Goal: Navigation & Orientation: Go to known website

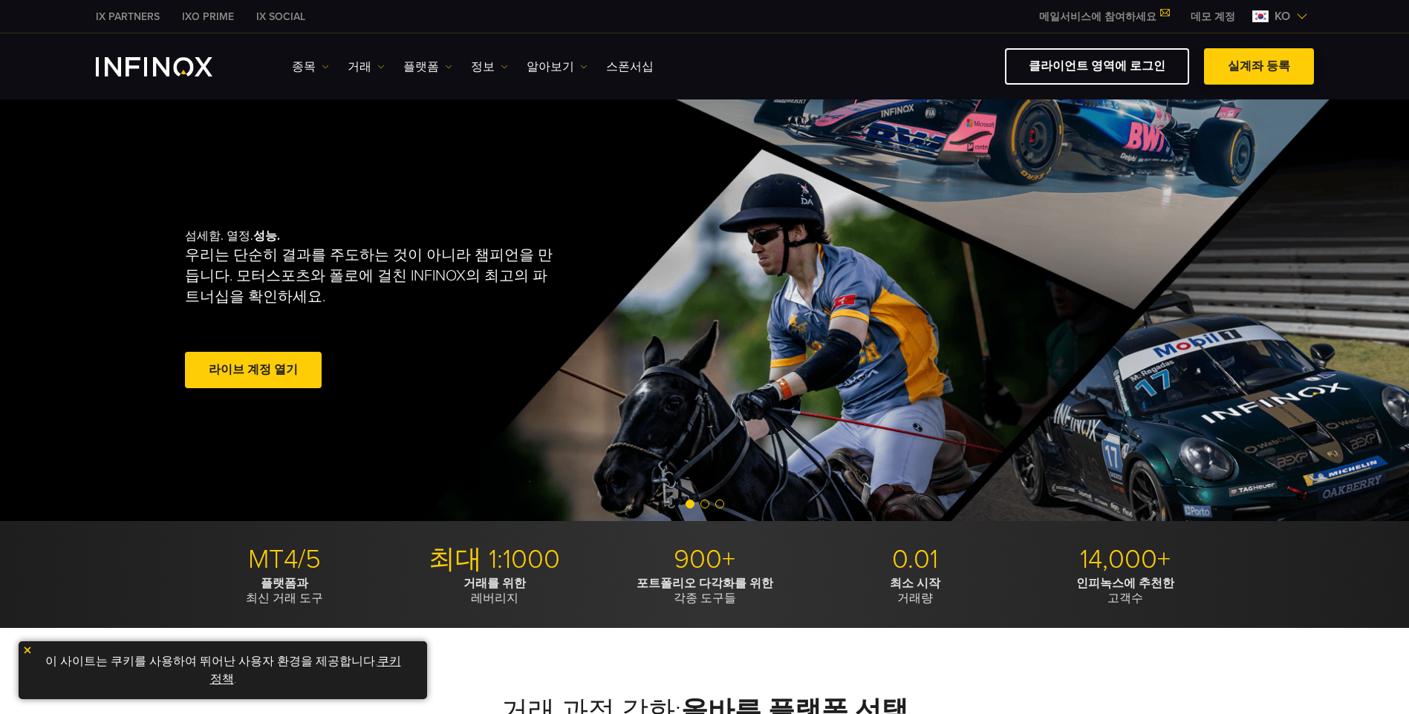
click at [1259, 67] on span at bounding box center [1259, 67] width 0 height 0
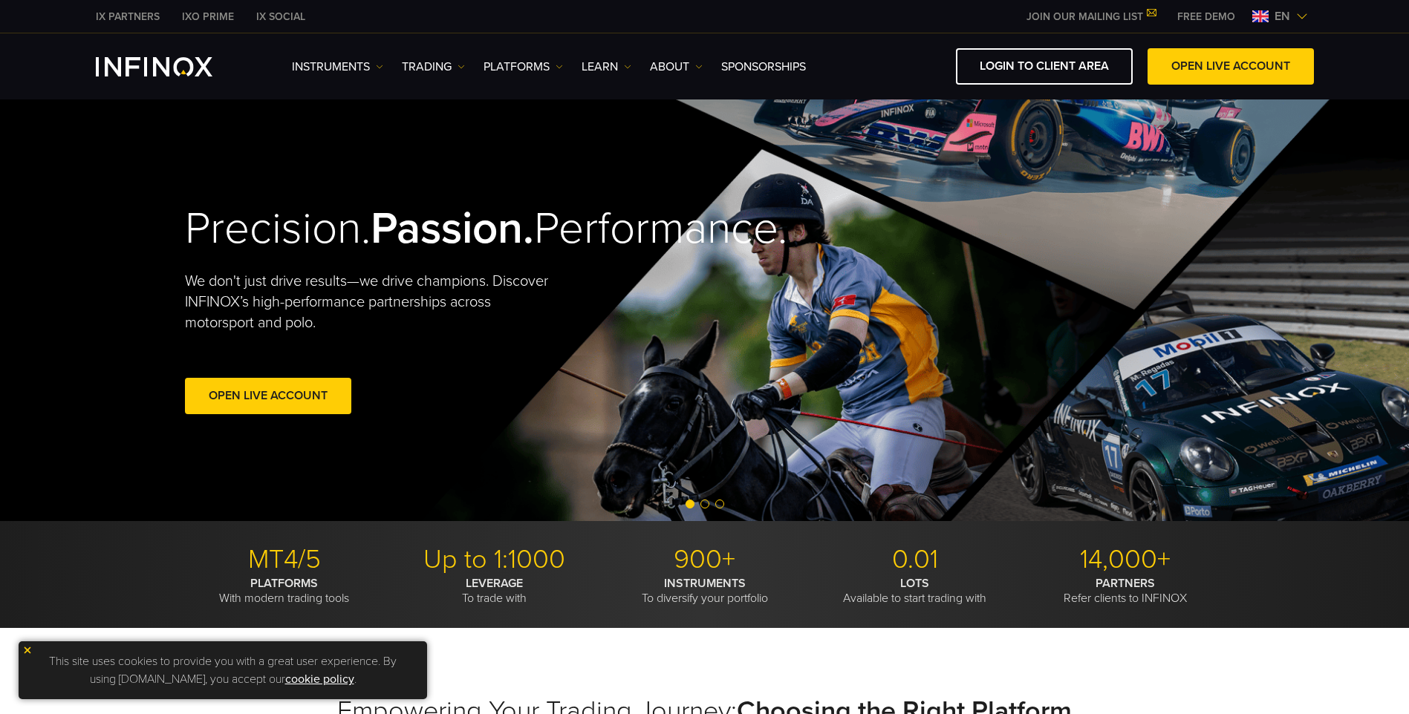
click at [867, 65] on div "LOGIN TO CLIENT AREA OPEN LIVE ACCOUNT" at bounding box center [1065, 66] width 497 height 36
click at [1285, 12] on span "en" at bounding box center [1281, 16] width 27 height 18
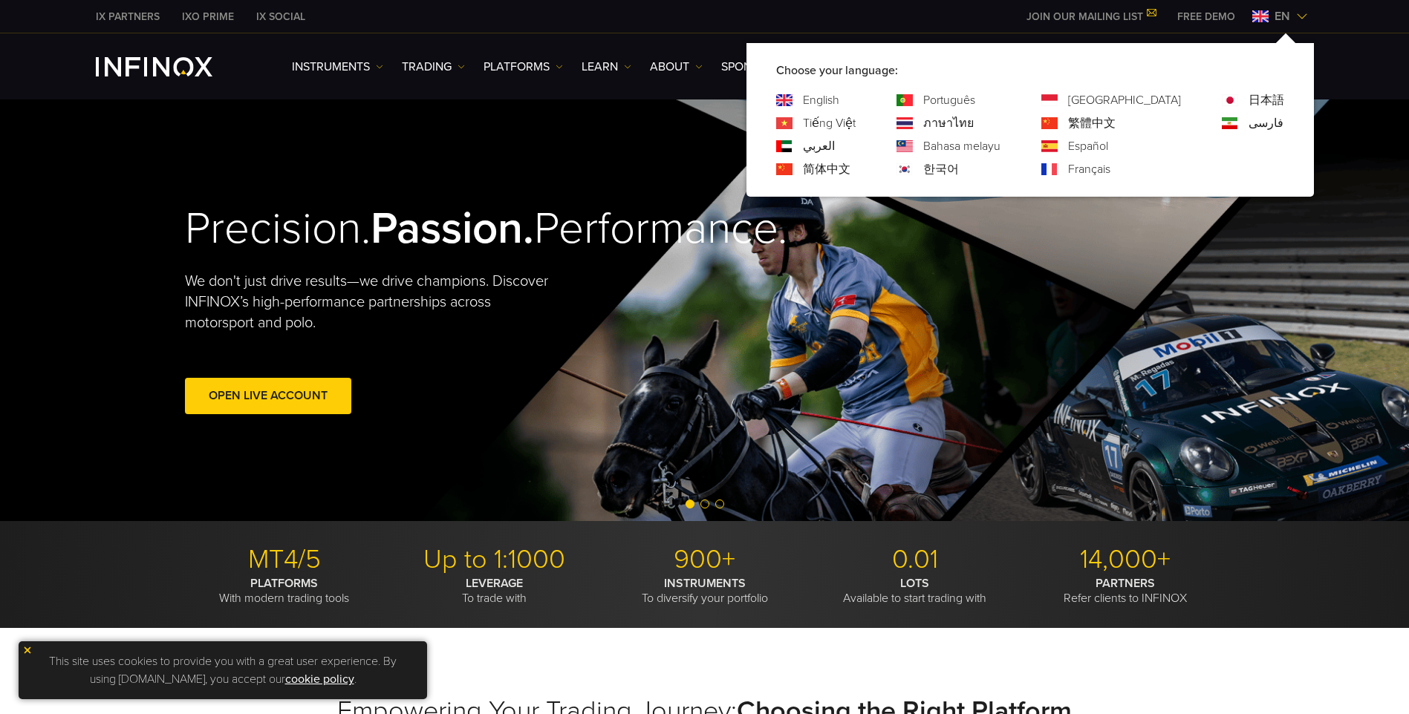
click at [959, 167] on link "한국어" at bounding box center [941, 169] width 36 height 18
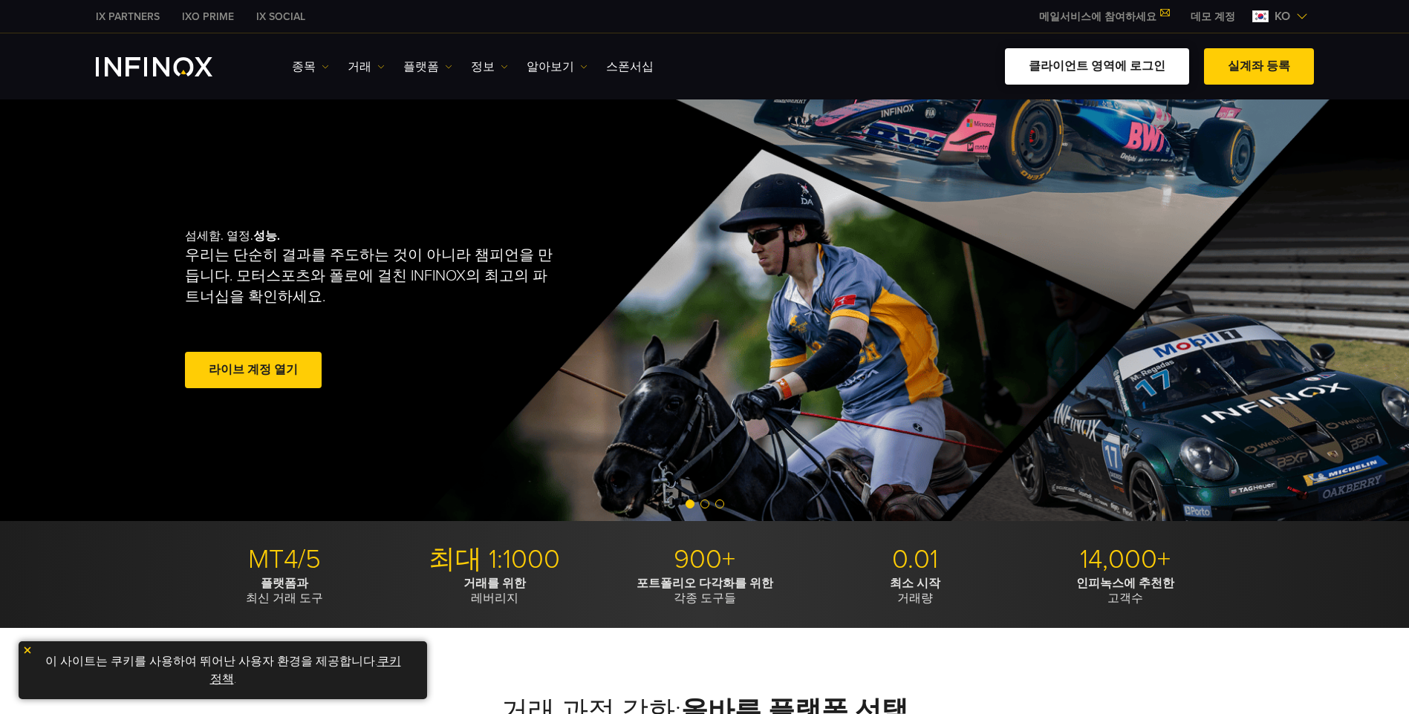
drag, startPoint x: 0, startPoint y: 0, endPoint x: 1169, endPoint y: 71, distance: 1171.6
click at [1169, 71] on link "클라이언트 영역에 로그인" at bounding box center [1097, 66] width 184 height 36
